Goal: Task Accomplishment & Management: Use online tool/utility

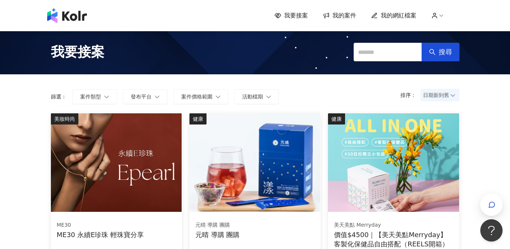
click at [345, 14] on span "我的案件" at bounding box center [345, 16] width 24 height 8
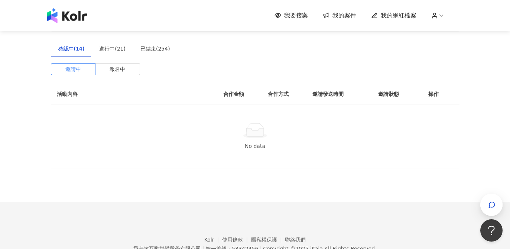
click at [342, 17] on span "我的案件" at bounding box center [345, 16] width 24 height 8
click at [115, 49] on div "進行中(21)" at bounding box center [112, 49] width 26 height 8
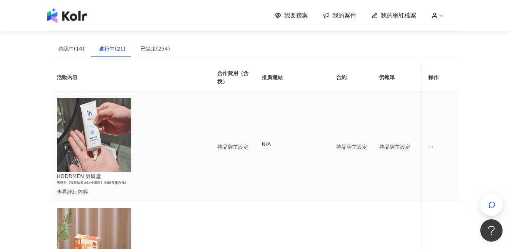
click at [434, 144] on icon "ellipsis" at bounding box center [430, 146] width 5 height 5
click at [454, 158] on div "傳訊" at bounding box center [447, 155] width 26 height 8
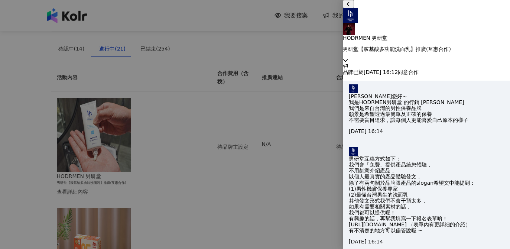
scroll to position [249, 0]
type textarea "********"
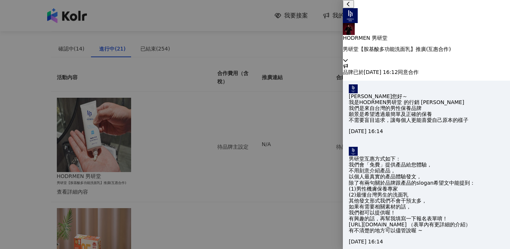
click at [492, 14] on div "HODRMEN 男研堂 男研堂【胺基酸多功能洗面乳】推廣(互惠合作)" at bounding box center [426, 30] width 167 height 44
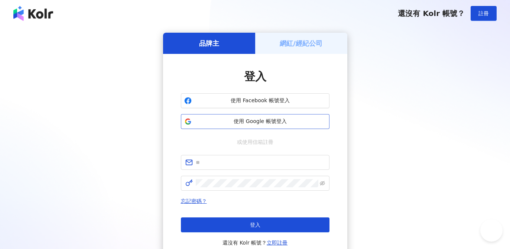
click at [254, 121] on span "使用 Google 帳號登入" at bounding box center [261, 121] width 132 height 7
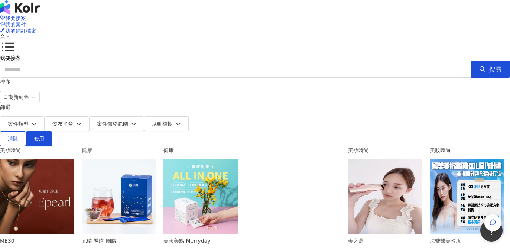
click at [26, 22] on span "我的案件" at bounding box center [15, 25] width 21 height 6
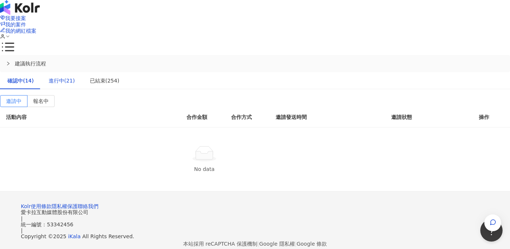
click at [75, 77] on div "進行中(21)" at bounding box center [62, 81] width 26 height 8
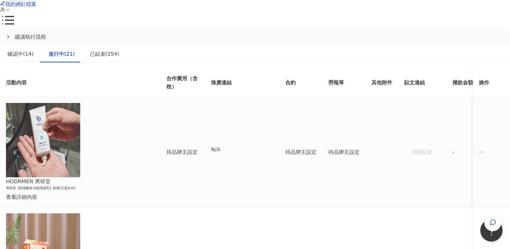
scroll to position [75, 0]
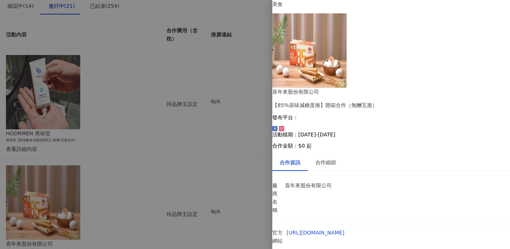
scroll to position [0, 0]
drag, startPoint x: 366, startPoint y: 30, endPoint x: 386, endPoint y: 38, distance: 21.7
click at [386, 101] on div "【85%原味減糖蛋捲】開箱合作（無酬互惠）" at bounding box center [391, 105] width 238 height 8
copy div "【85%原味減糖蛋捲】開箱合作（無酬互惠）"
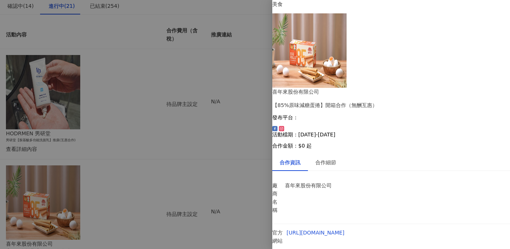
drag, startPoint x: 317, startPoint y: 138, endPoint x: 395, endPoint y: 163, distance: 82.5
copy p "喜年來公司創立於[DATE]，以「蛋捲」聞名，成為台灣家喻戶曉的食品品牌。旗下人氣商品如金牛角、蔬菜餅乾、小蛋餅等，更多年深受消費者的喜愛。如今喜年來於台灣已…"
drag, startPoint x: 315, startPoint y: 180, endPoint x: 376, endPoint y: 221, distance: 73.5
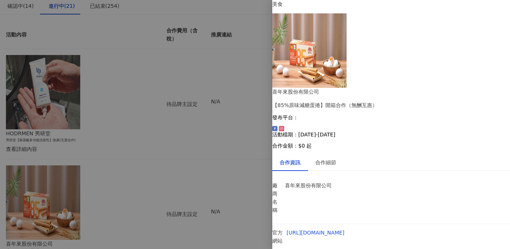
copy div "85%原味減糖蛋捲 $135 ●減糖15%，美味不減 ●海藻糖取代部分砂糖，風味更溫和 ●凸顯濃郁蛋香，減少口中甜味殘留 ●輕鬆享受，營養美味，怎麼吃都剛好 …"
click at [227, 109] on div at bounding box center [255, 124] width 510 height 249
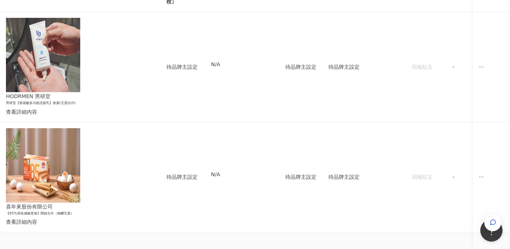
scroll to position [122, 0]
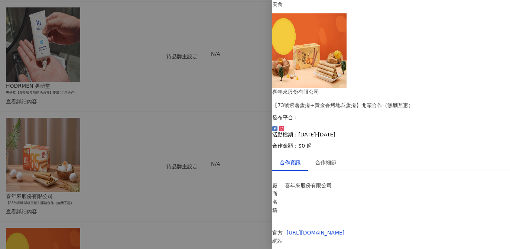
drag, startPoint x: 367, startPoint y: 29, endPoint x: 458, endPoint y: 35, distance: 92.0
click at [458, 101] on div "【73號紫薯蛋捲+黃金香烤地瓜蛋捲】開箱合作（無酬互惠）" at bounding box center [391, 105] width 238 height 8
drag, startPoint x: 366, startPoint y: 30, endPoint x: 447, endPoint y: 38, distance: 80.7
click at [447, 101] on div "【73號紫薯蛋捲+黃金香烤地瓜蛋捲】開箱合作（無酬互惠）" at bounding box center [391, 105] width 238 height 8
copy div "【73號紫薯蛋捲+黃金香烤地瓜蛋捲】開箱合作（無酬互惠）"
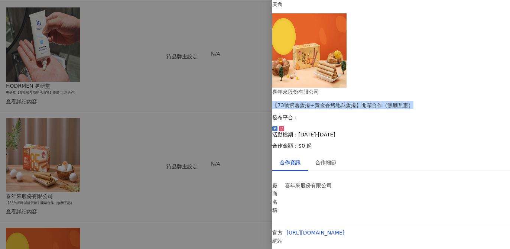
scroll to position [22, 0]
drag, startPoint x: 315, startPoint y: 171, endPoint x: 378, endPoint y: 220, distance: 80.3
copy div "合作商品 73號紫薯蛋捲+黃金香烤地瓜蛋捲 $300 ●[GEOGRAPHIC_DATA]全新聯名 ●73號紫薯蛋捲使用台農73號契作紫薯；黃金香烤地瓜蛋捲使…"
